Goal: Task Accomplishment & Management: Manage account settings

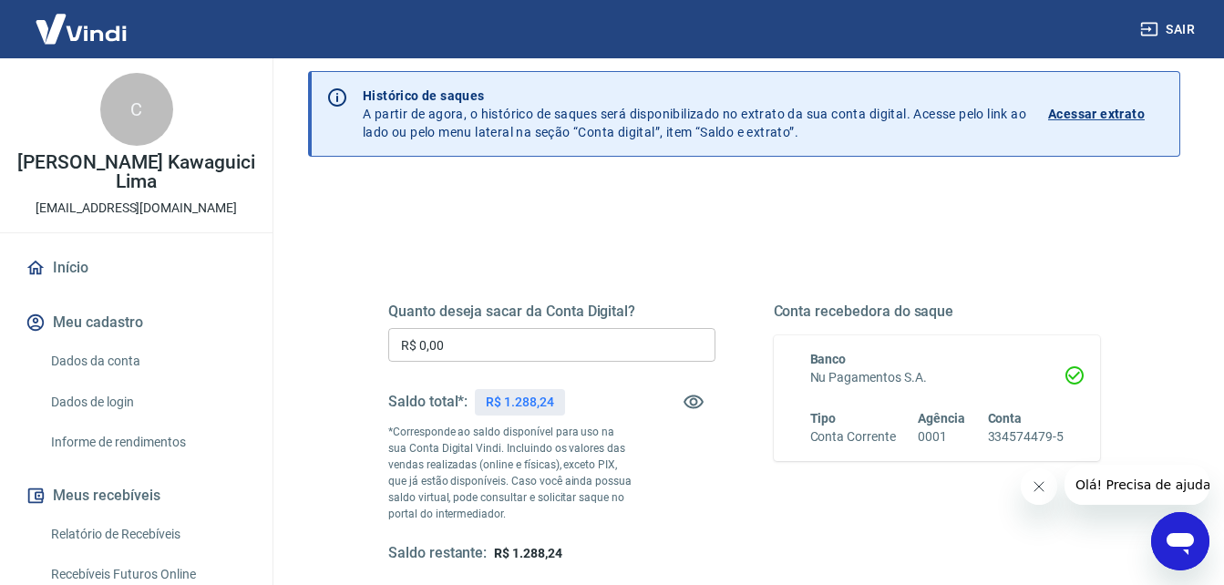
scroll to position [91, 0]
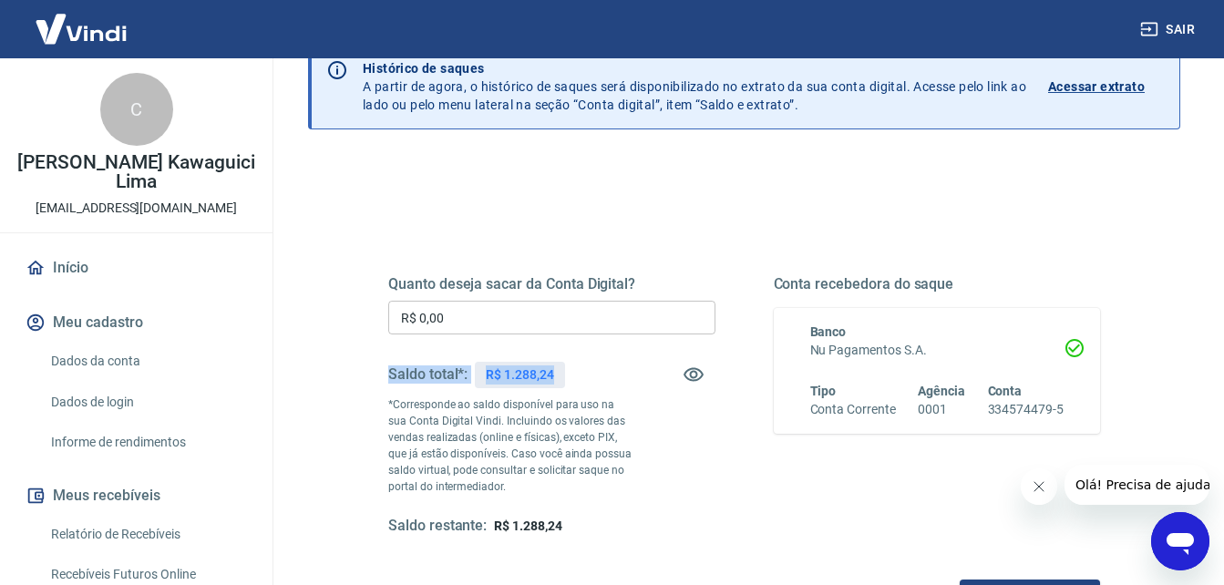
click at [553, 338] on div "Quanto deseja sacar da Conta Digital? R$ 0,00 ​ Saldo total*: R$ 1.288,24 *Corr…" at bounding box center [551, 405] width 327 height 261
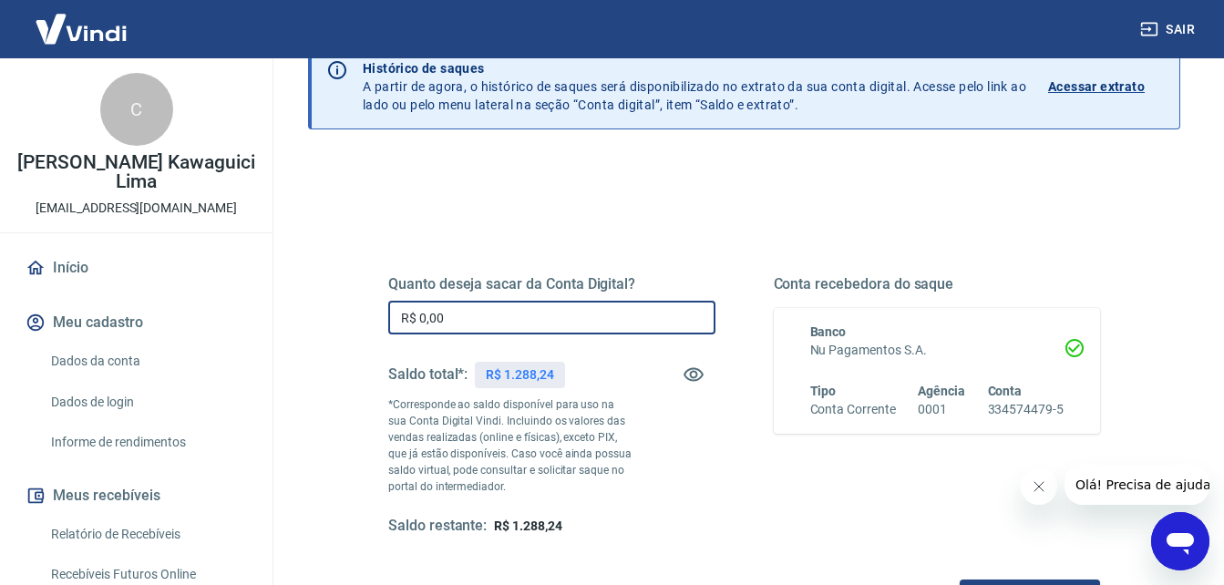
drag, startPoint x: 553, startPoint y: 336, endPoint x: 550, endPoint y: 323, distance: 14.1
click at [550, 323] on input "R$ 0,00" at bounding box center [551, 318] width 327 height 34
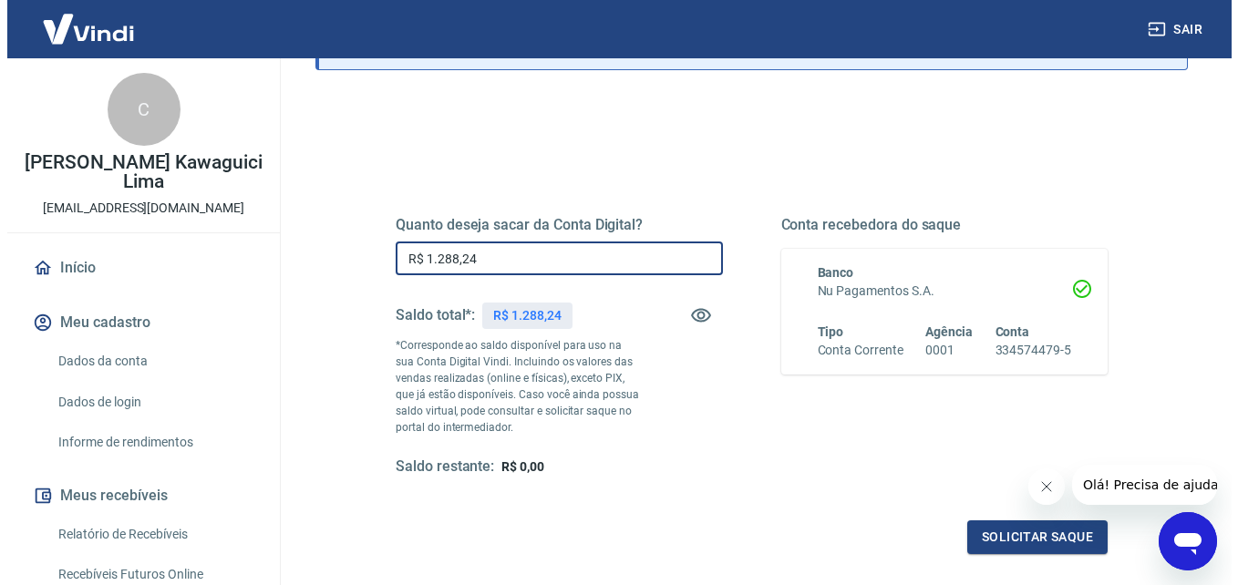
scroll to position [182, 0]
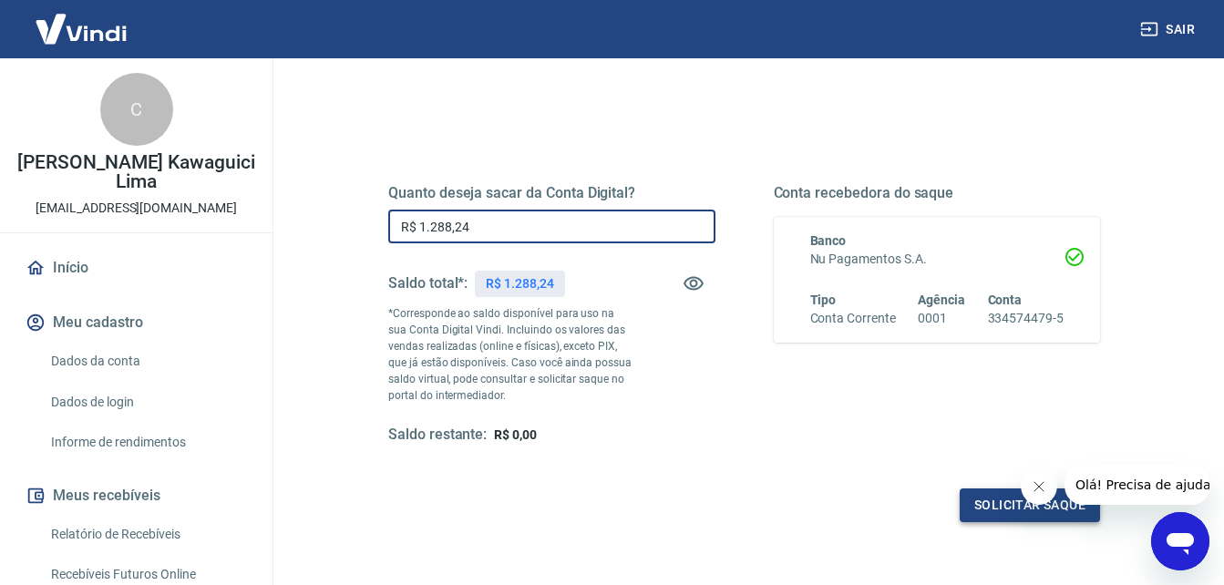
type input "R$ 1.288,24"
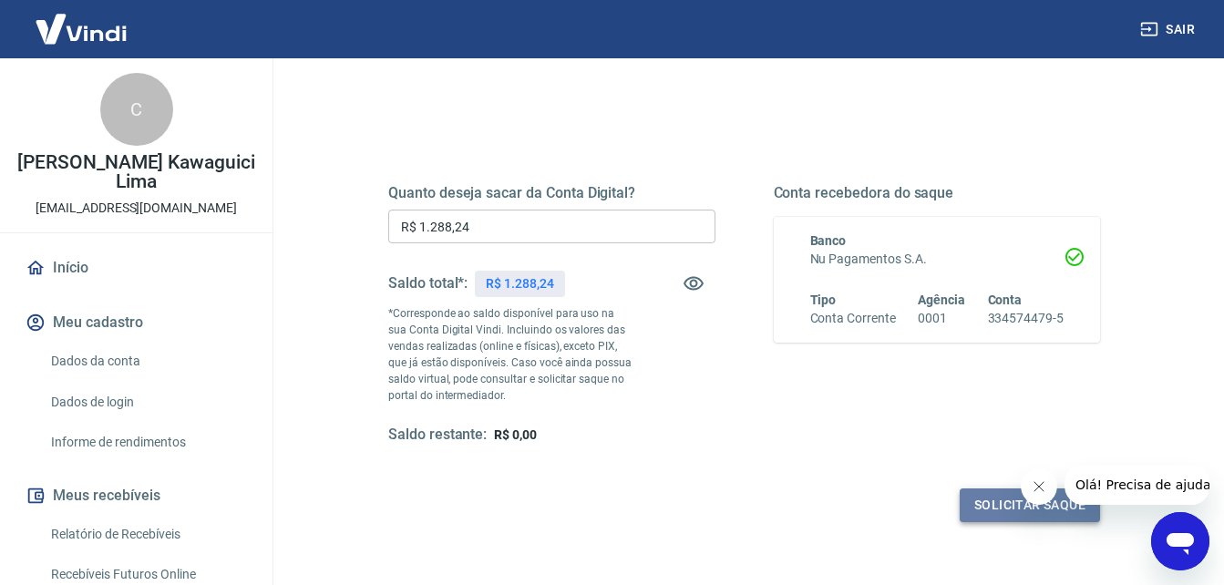
click at [1013, 510] on button "Solicitar saque" at bounding box center [1030, 506] width 140 height 34
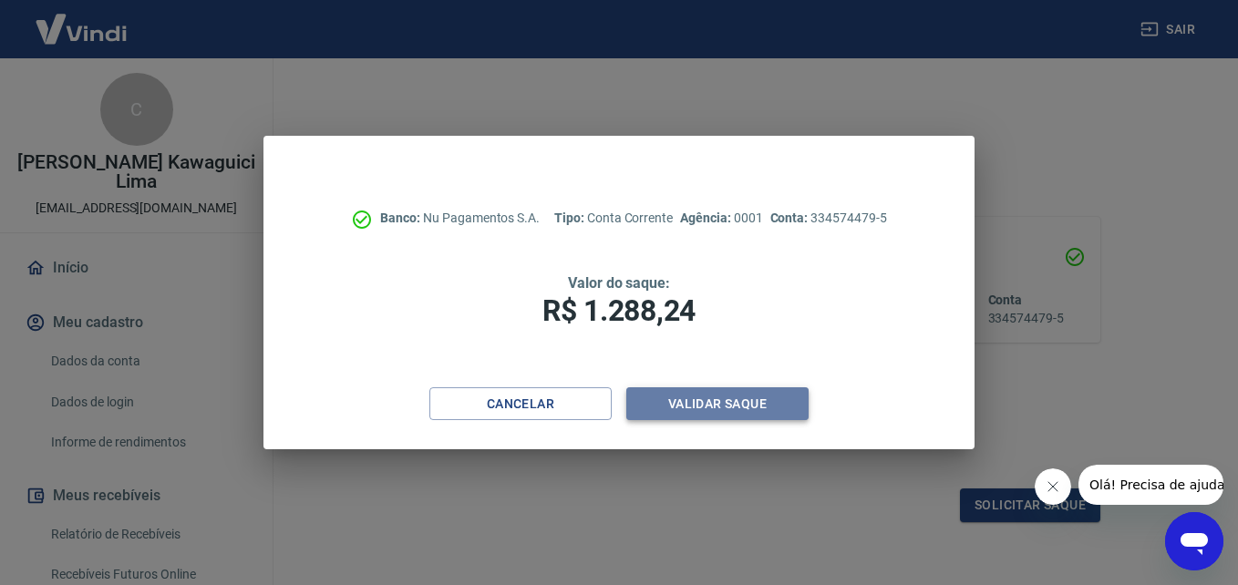
click at [755, 399] on button "Validar saque" at bounding box center [717, 404] width 182 height 34
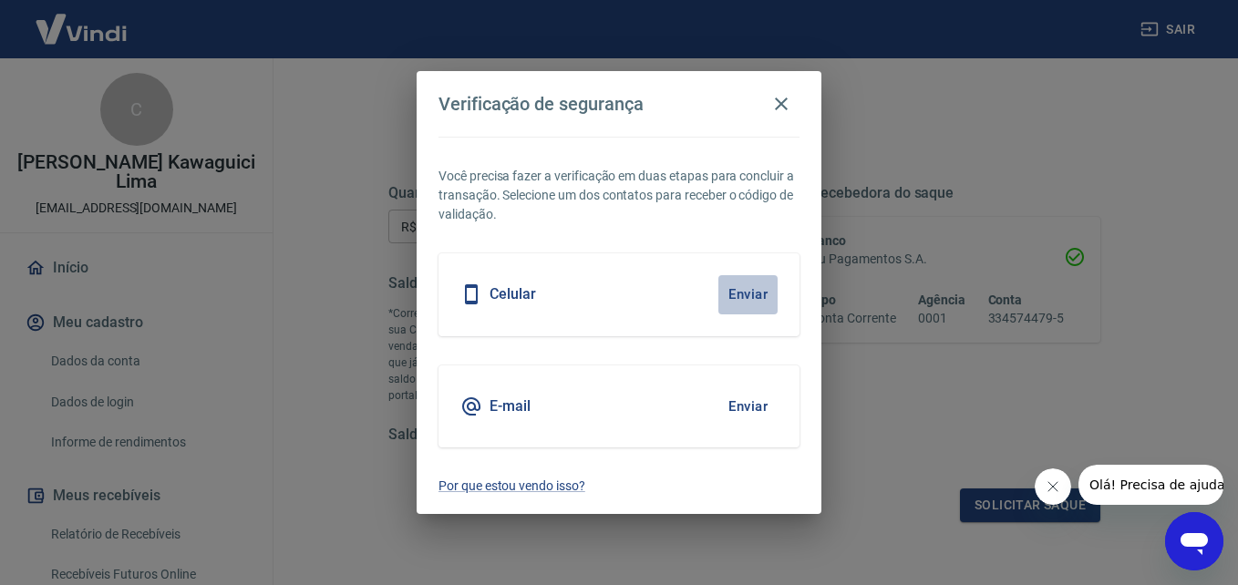
click at [752, 291] on button "Enviar" at bounding box center [747, 294] width 59 height 38
click at [513, 298] on h5 "Celular" at bounding box center [512, 294] width 46 height 18
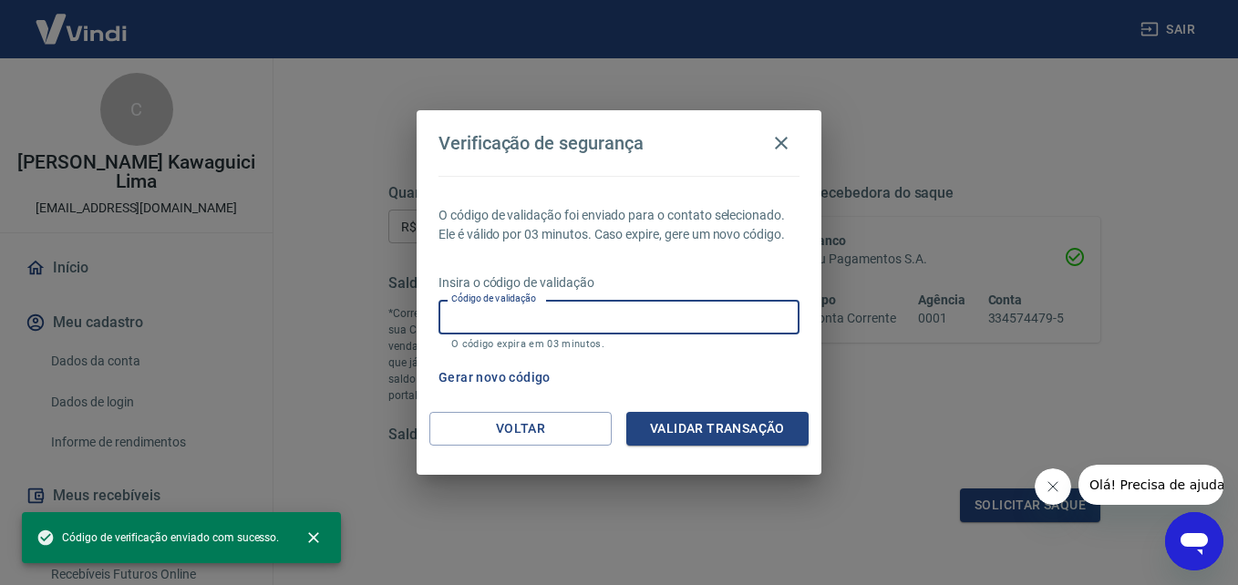
click at [550, 324] on input "Código de validação" at bounding box center [618, 317] width 361 height 34
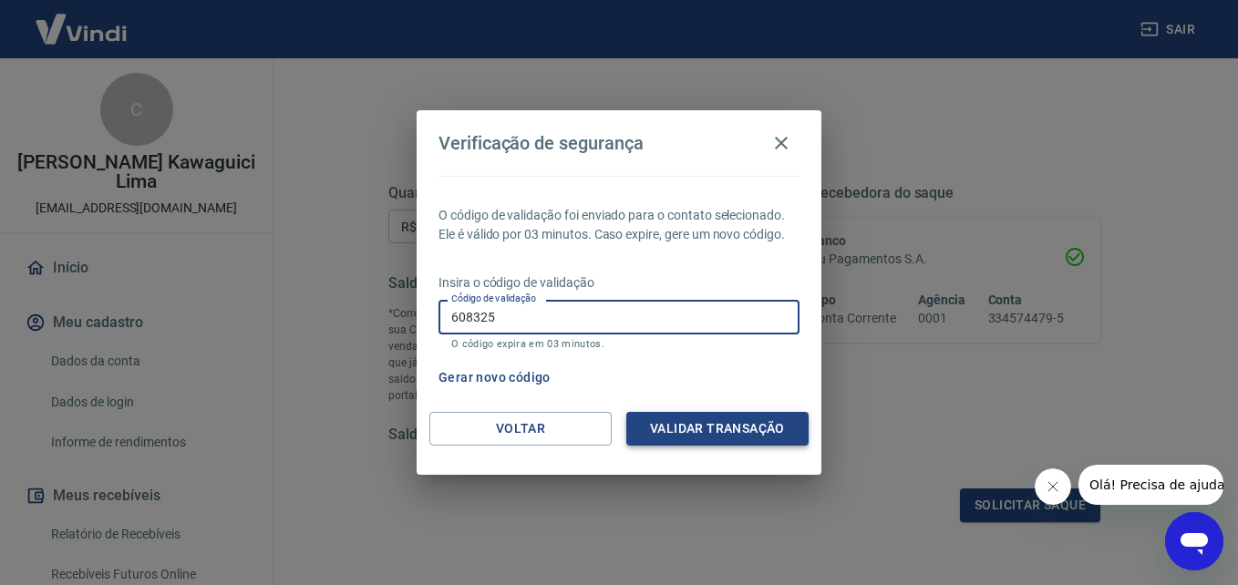
type input "608325"
click at [716, 427] on button "Validar transação" at bounding box center [717, 429] width 182 height 34
